Goal: Information Seeking & Learning: Compare options

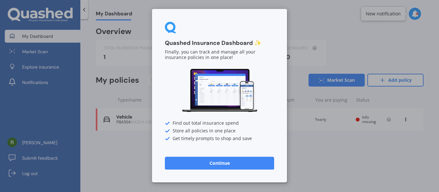
click at [230, 160] on button "Continue" at bounding box center [219, 163] width 109 height 13
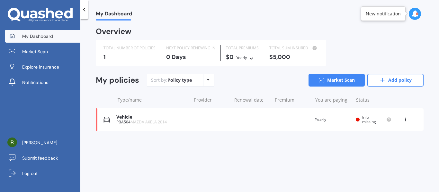
click at [407, 121] on div "View option View policy Delete" at bounding box center [406, 120] width 6 height 6
click at [324, 143] on div "Overview TOTAL NUMBER OF POLICIES 1 NEXT POLICY RENEWING [DATE] TOTAL PREMIUMS …" at bounding box center [260, 87] width 328 height 118
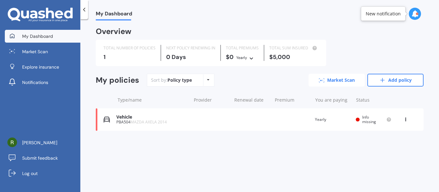
click at [336, 80] on link "Market Scan" at bounding box center [336, 80] width 56 height 13
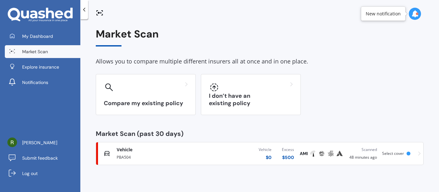
click at [409, 153] on div at bounding box center [408, 154] width 4 height 4
